Goal: Task Accomplishment & Management: Use online tool/utility

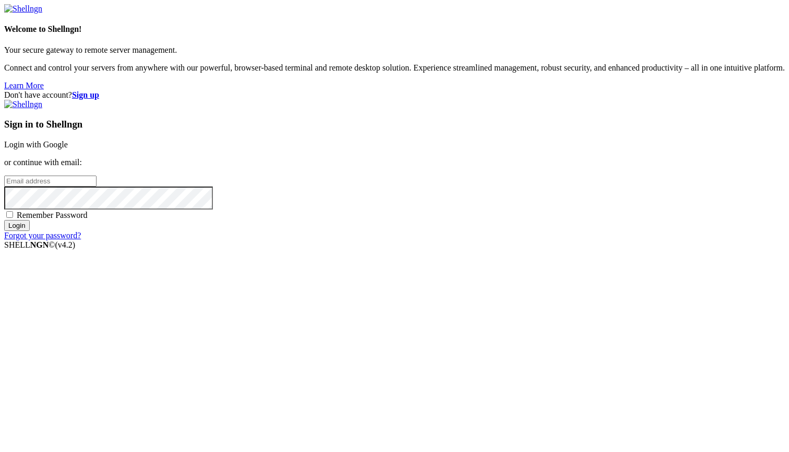
type input "[EMAIL_ADDRESS][DOMAIN_NAME]"
click at [30, 231] on input "Login" at bounding box center [17, 225] width 26 height 11
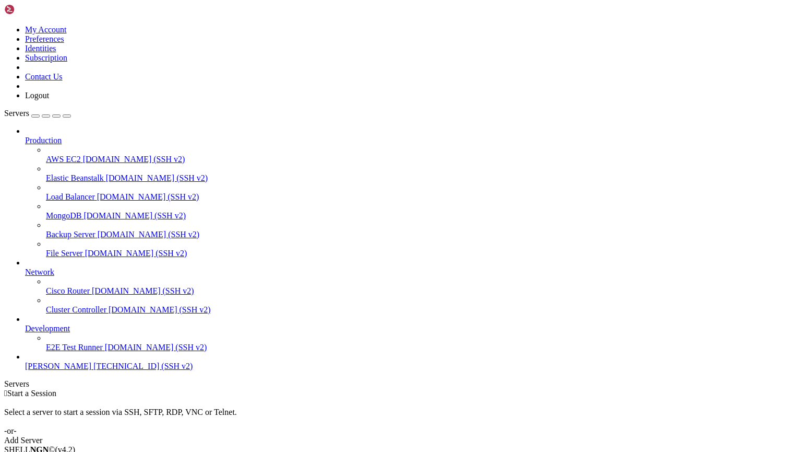
click at [45, 136] on span "Production" at bounding box center [43, 140] width 37 height 9
click at [4, 25] on link at bounding box center [4, 25] width 0 height 0
click at [444, 435] on div "Add Server" at bounding box center [394, 439] width 781 height 9
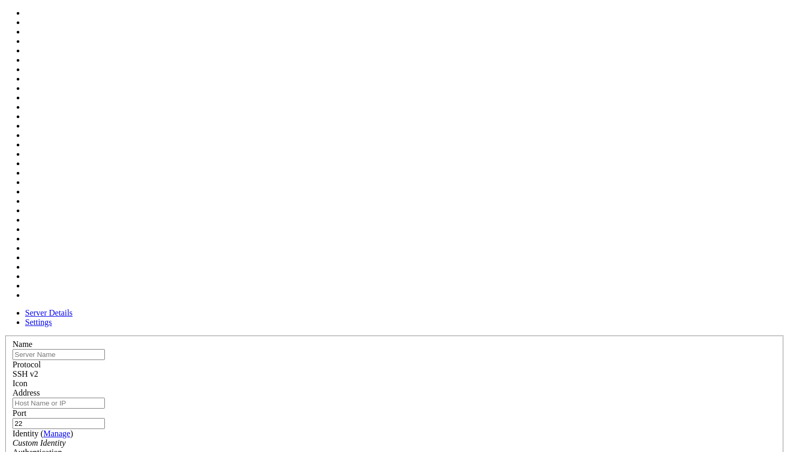
click at [523, 388] on div at bounding box center [395, 388] width 764 height 0
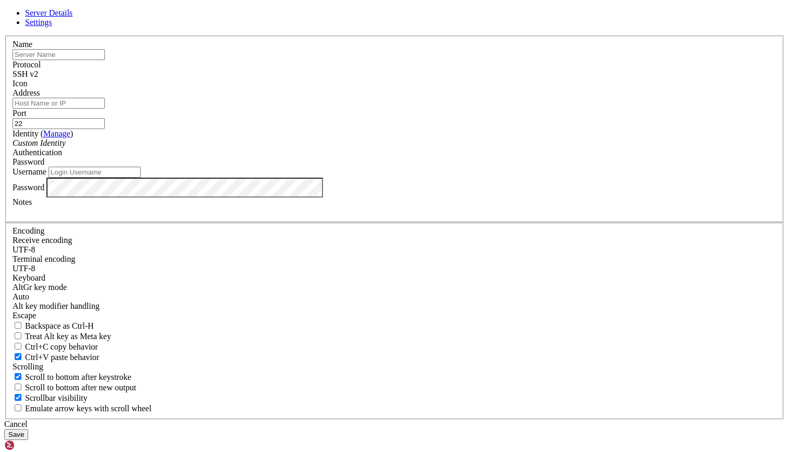
click at [326, 148] on div "Custom Identity" at bounding box center [395, 142] width 764 height 9
click at [4, 36] on link at bounding box center [4, 36] width 0 height 0
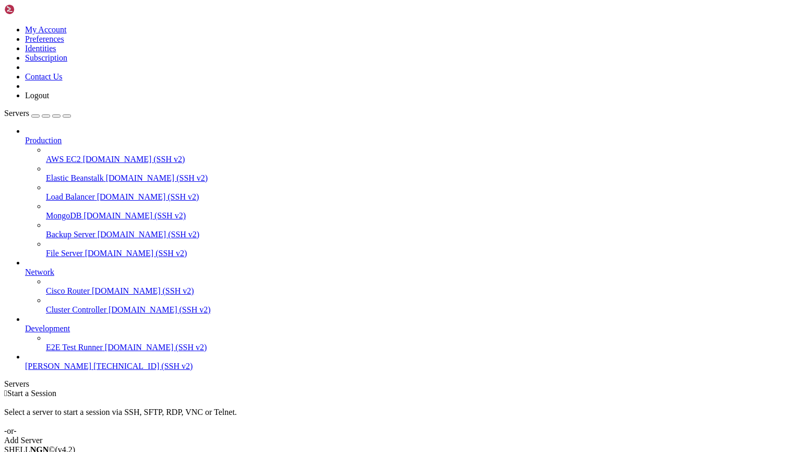
click at [84, 211] on span "[DOMAIN_NAME] (SSH v2)" at bounding box center [135, 215] width 102 height 9
drag, startPoint x: 130, startPoint y: 68, endPoint x: 189, endPoint y: 65, distance: 59.1
click at [5, 388] on div at bounding box center [4, 388] width 1 height 0
click at [62, 11] on img at bounding box center [34, 9] width 60 height 10
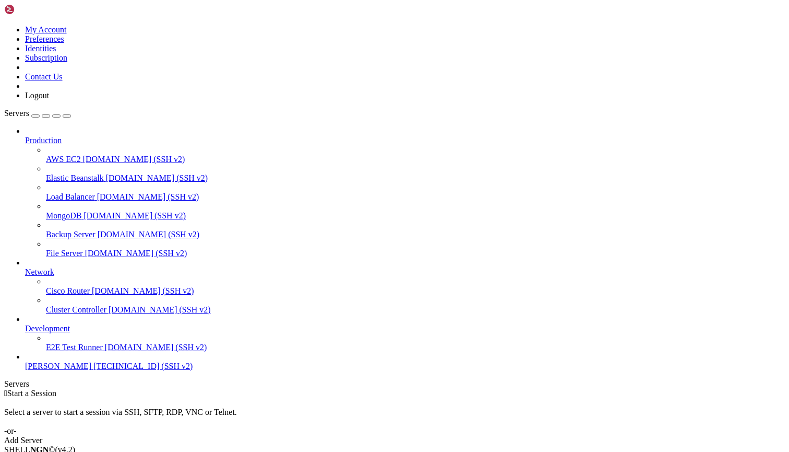
click at [4, 25] on link at bounding box center [4, 25] width 0 height 0
